Goal: Information Seeking & Learning: Learn about a topic

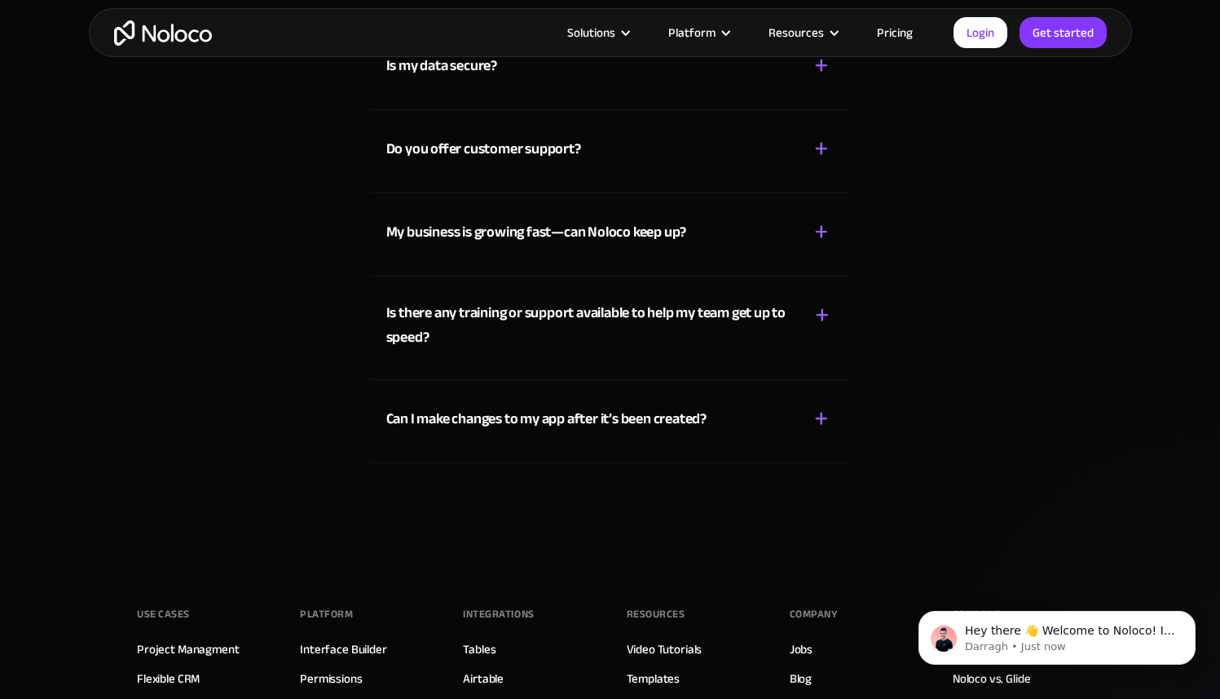
scroll to position [8045, 0]
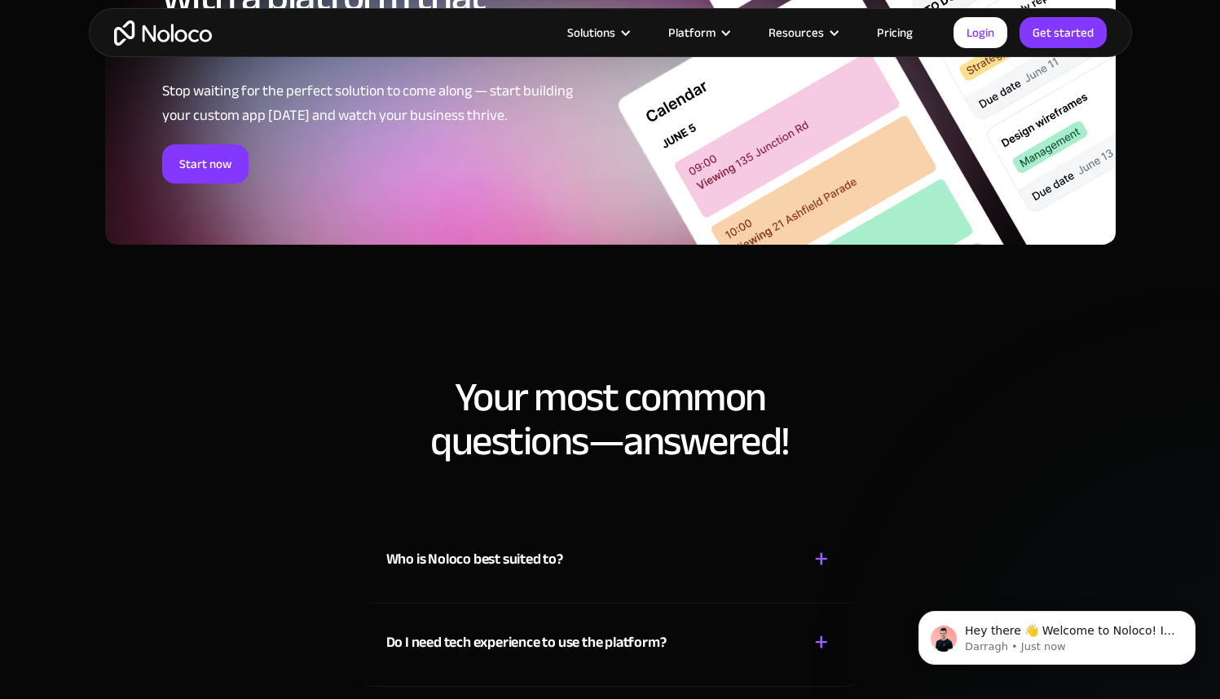
click at [828, 558] on div "+" at bounding box center [821, 559] width 15 height 29
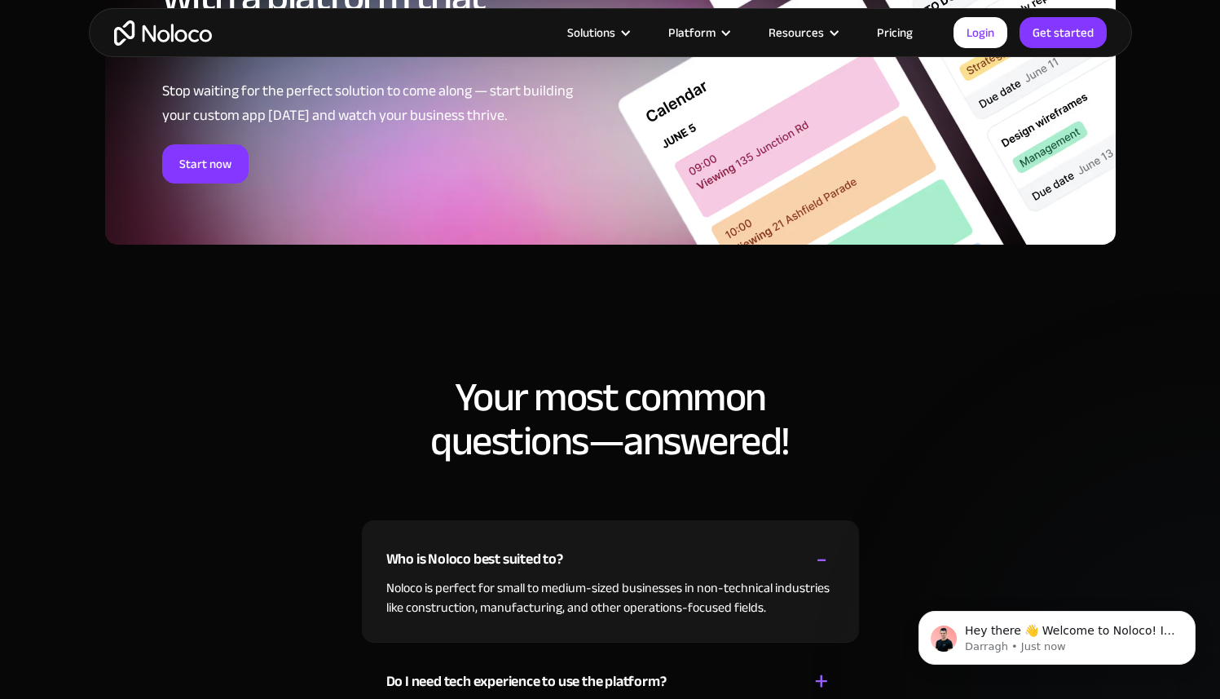
click at [0, 0] on nav "Connected Data Easily Manage Your Data with Noloco Tables and sync with the too…" at bounding box center [0, 0] width 0 height 0
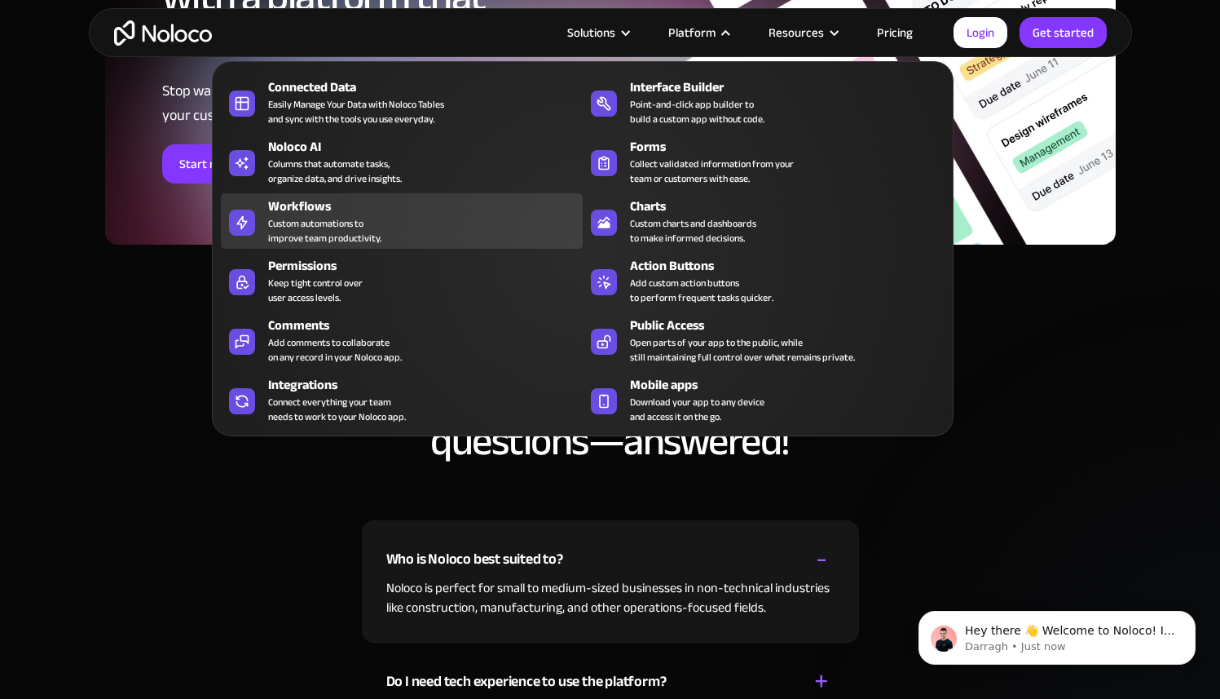
click at [336, 236] on div "Custom automations to improve team productivity." at bounding box center [324, 230] width 113 height 29
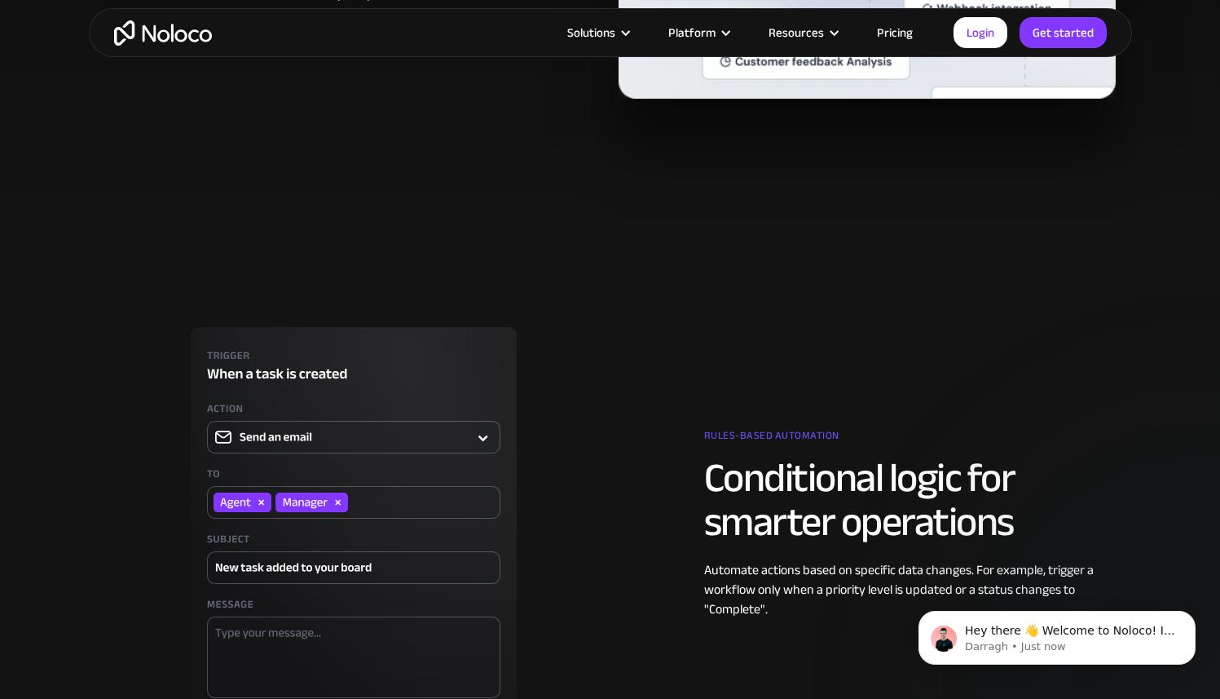
scroll to position [1509, 0]
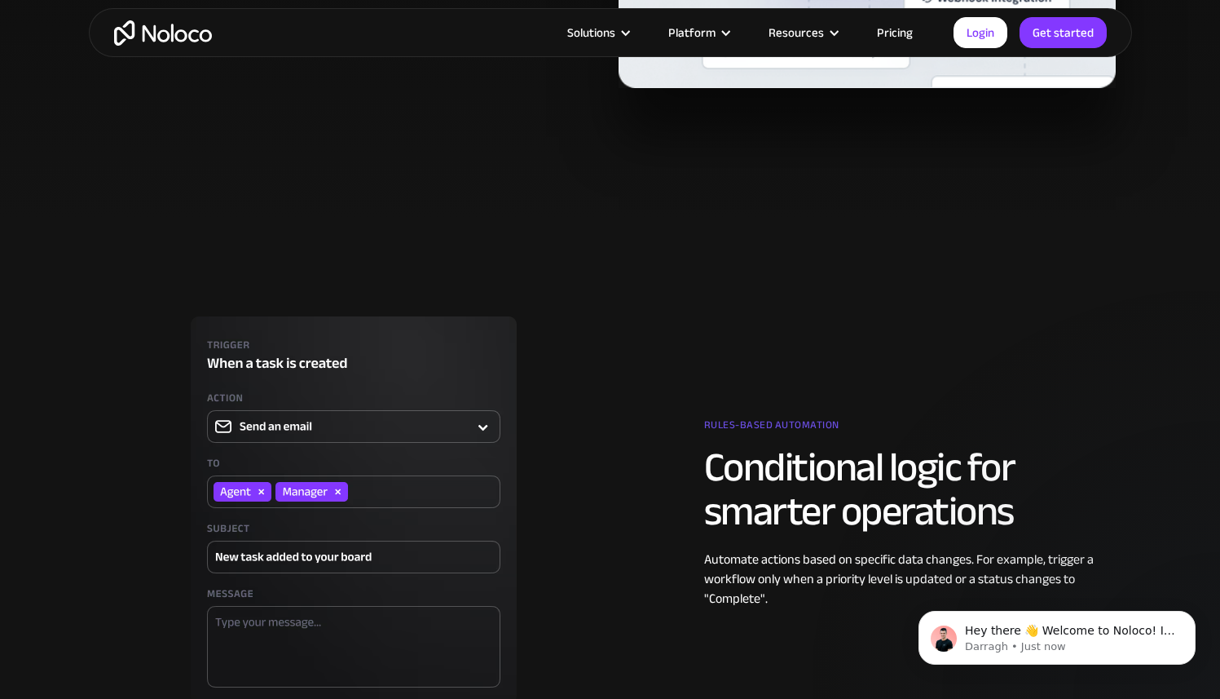
click at [364, 418] on img at bounding box center [353, 509] width 497 height 387
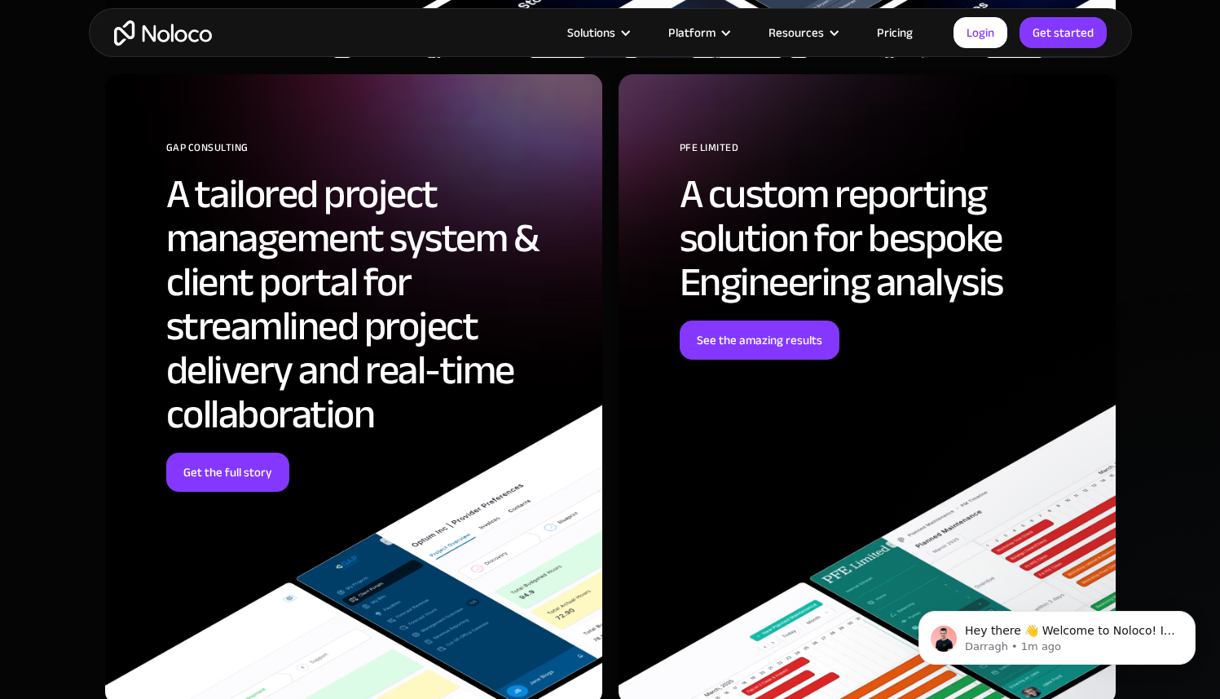
scroll to position [4887, 0]
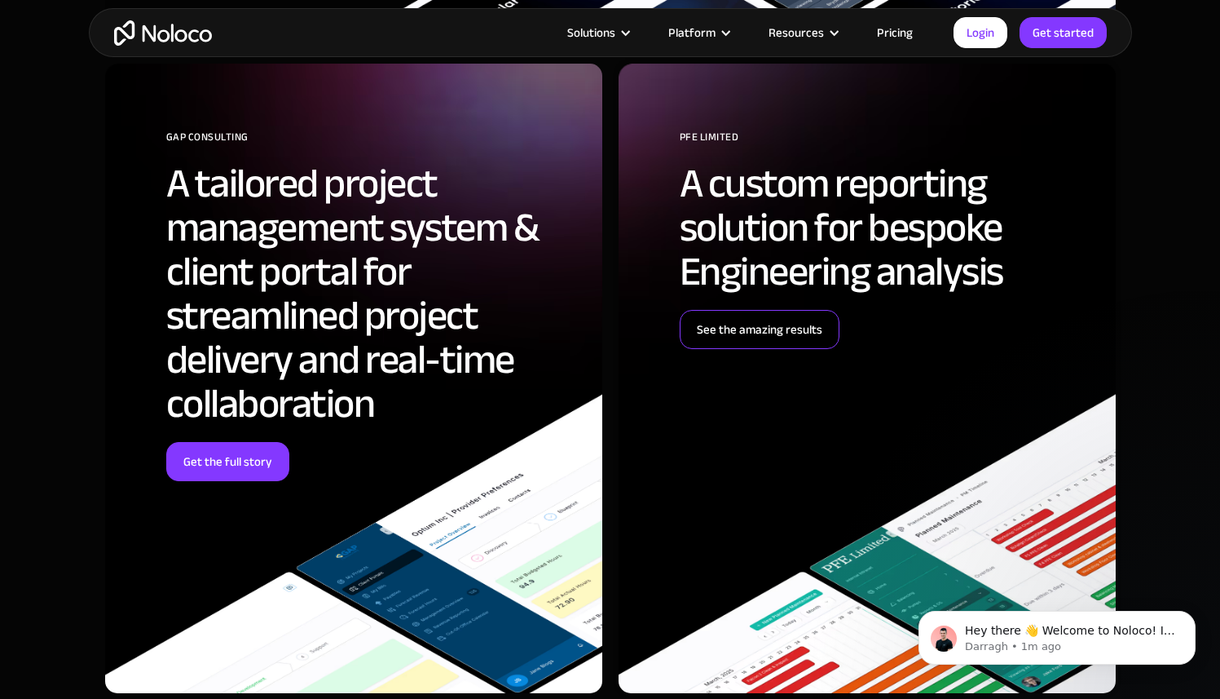
click at [780, 320] on link "See the amazing results" at bounding box center [760, 329] width 160 height 39
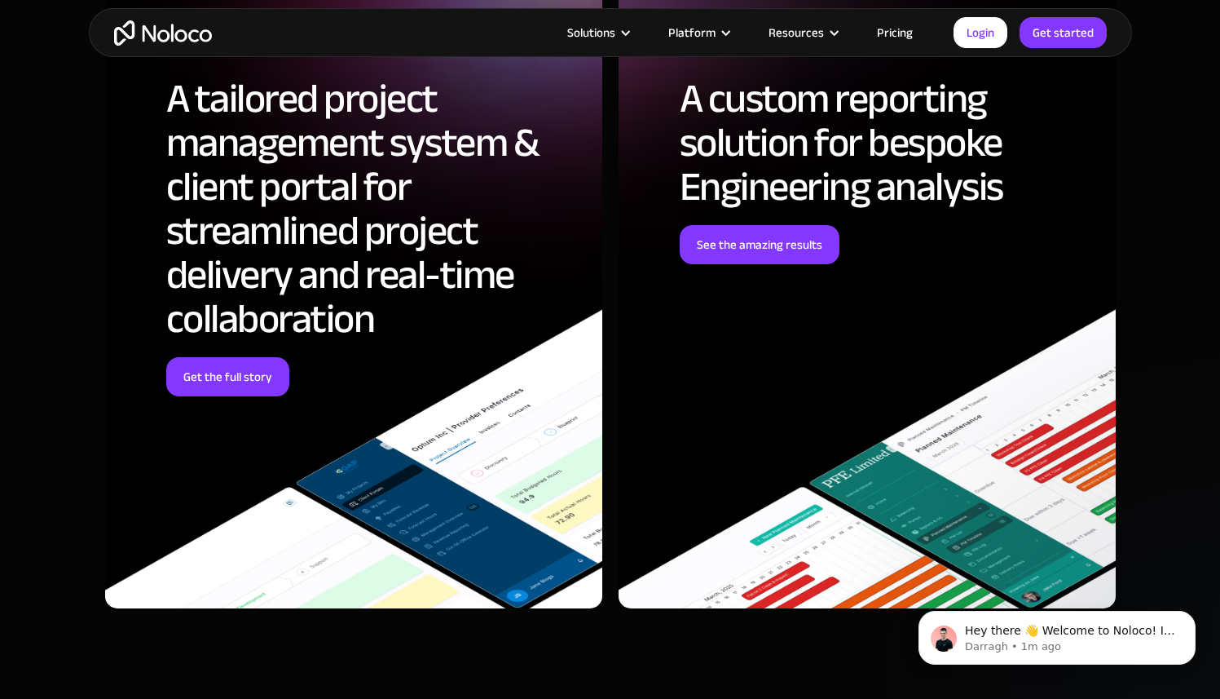
scroll to position [6719, 0]
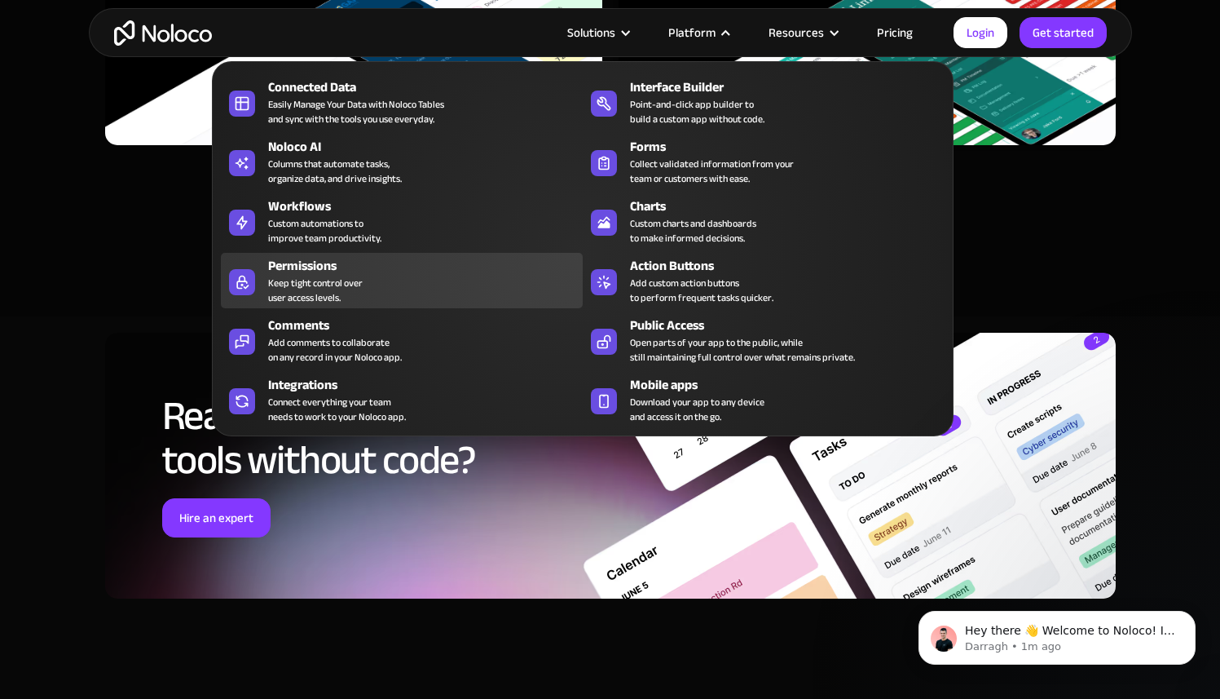
click at [324, 293] on div "Keep tight control over user access levels." at bounding box center [315, 290] width 95 height 29
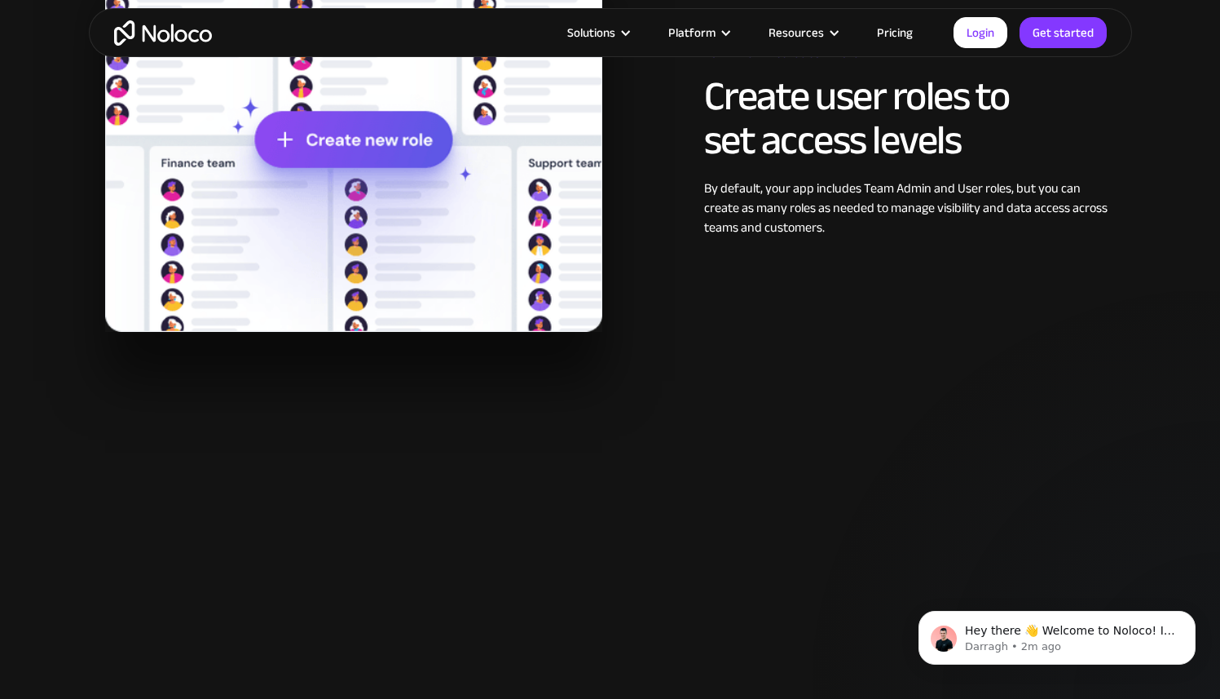
scroll to position [1514, 0]
